Goal: Information Seeking & Learning: Check status

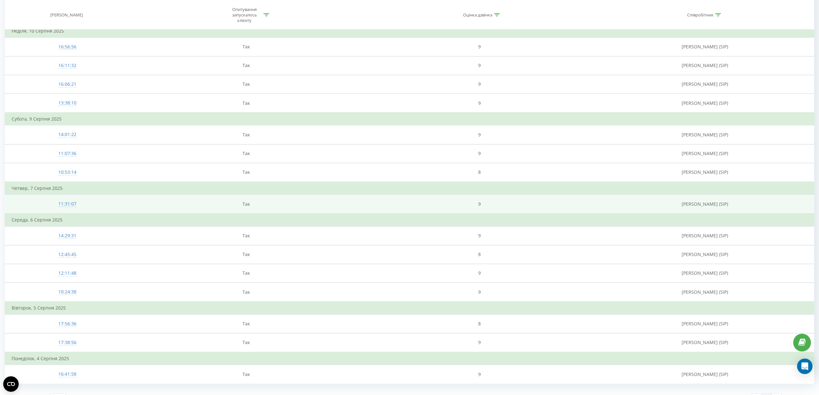
scroll to position [558, 0]
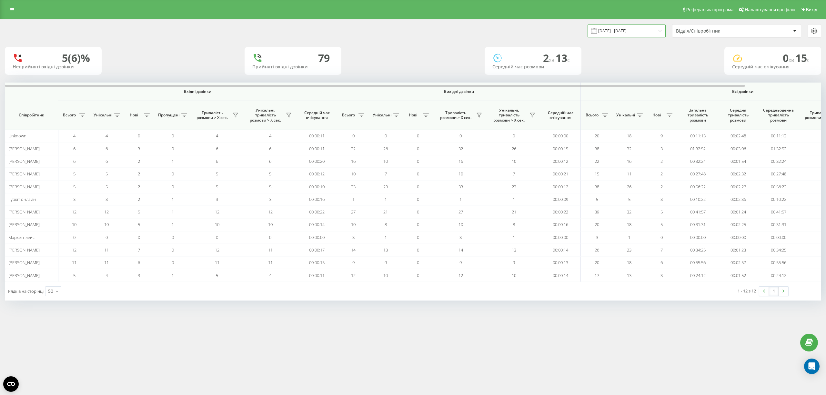
click at [626, 34] on input "[DATE] - [DATE]" at bounding box center [626, 31] width 78 height 13
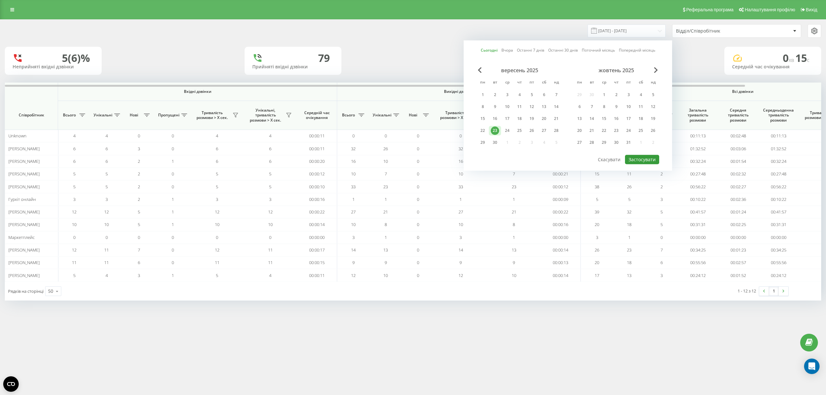
click at [640, 156] on button "Застосувати" at bounding box center [642, 159] width 34 height 9
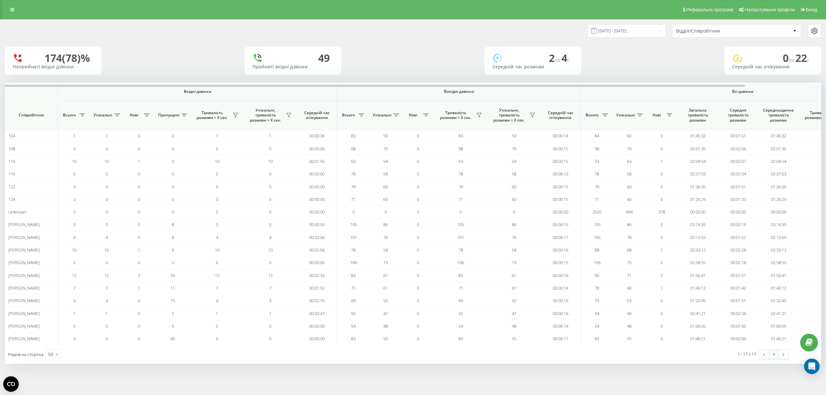
click at [627, 23] on div "01.07.2024 - 01.07.2024 Відділ/Співробітник" at bounding box center [412, 31] width 825 height 23
click at [627, 27] on input "01.07.2024 - 01.07.2024" at bounding box center [626, 31] width 78 height 13
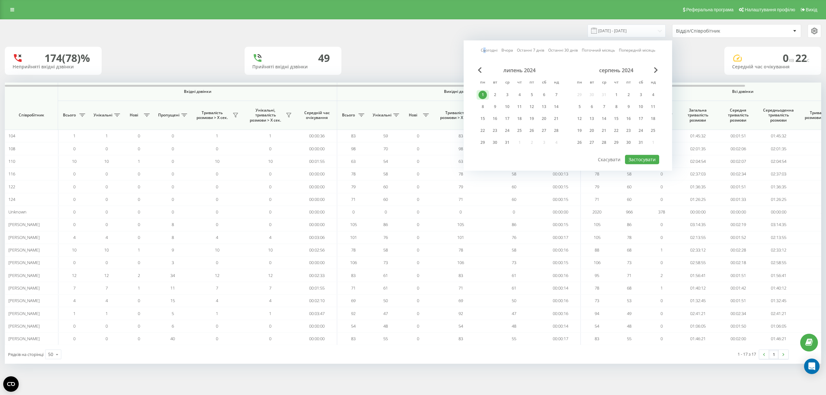
click at [485, 50] on link "Сьогодні" at bounding box center [489, 50] width 17 height 6
click at [647, 155] on button "Застосувати" at bounding box center [642, 159] width 34 height 9
type input "[DATE] - [DATE]"
